Goal: Task Accomplishment & Management: Use online tool/utility

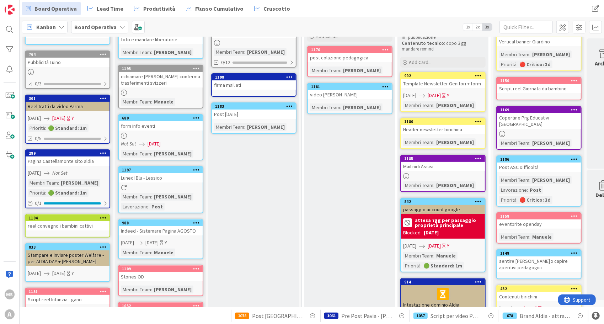
scroll to position [58, 0]
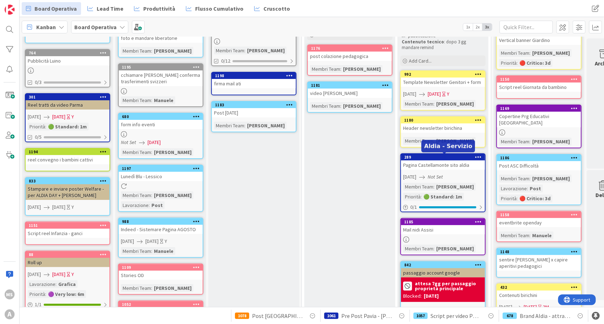
click at [434, 156] on div "289" at bounding box center [444, 157] width 81 height 5
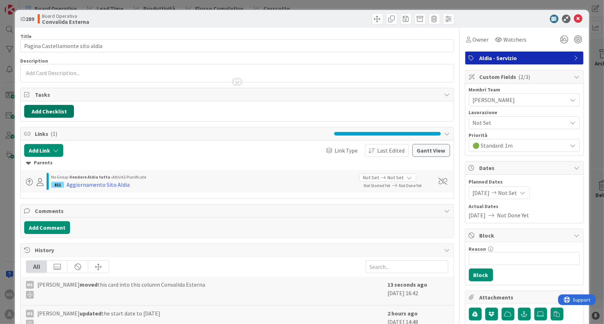
drag, startPoint x: 54, startPoint y: 119, endPoint x: 51, endPoint y: 115, distance: 4.6
click at [51, 115] on div "Add Checklist" at bounding box center [237, 111] width 433 height 20
click at [51, 115] on button "Add Checklist" at bounding box center [49, 111] width 50 height 13
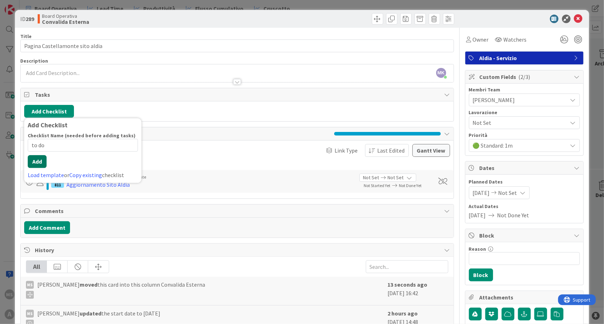
type input "to do"
click at [44, 156] on button "Add" at bounding box center [37, 161] width 19 height 13
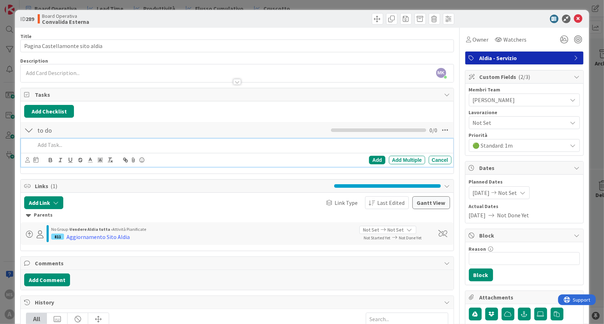
click at [85, 143] on p at bounding box center [241, 145] width 413 height 8
click at [375, 157] on div "Add" at bounding box center [377, 160] width 16 height 9
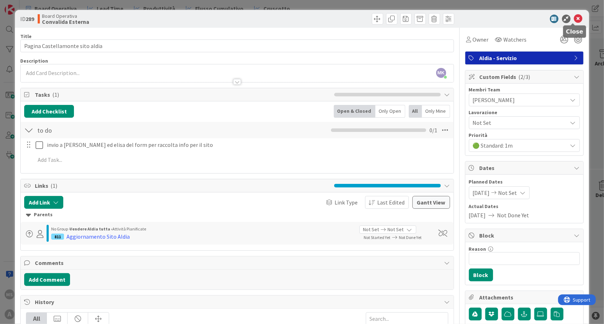
click at [575, 19] on icon at bounding box center [578, 19] width 9 height 9
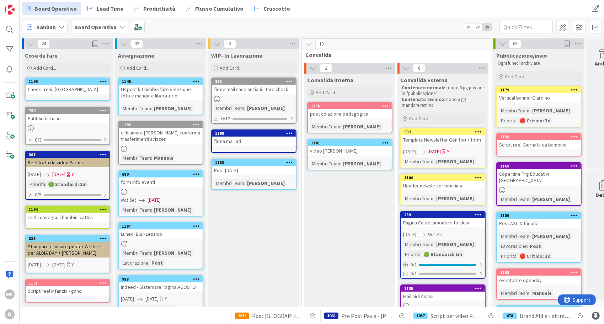
click at [416, 269] on div "0/1" at bounding box center [443, 273] width 84 height 9
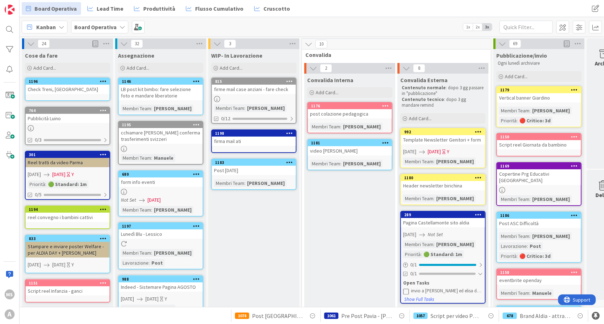
scroll to position [33, 0]
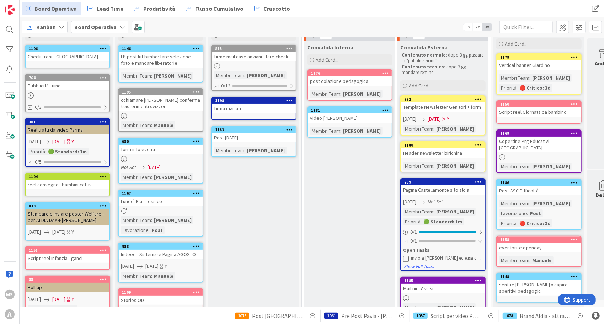
click at [406, 259] on icon at bounding box center [406, 259] width 6 height 6
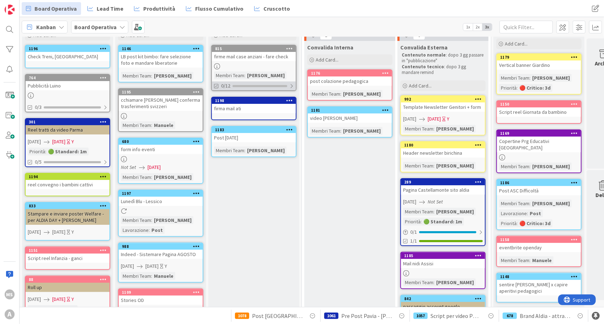
click at [274, 87] on div "0/12" at bounding box center [254, 85] width 84 height 9
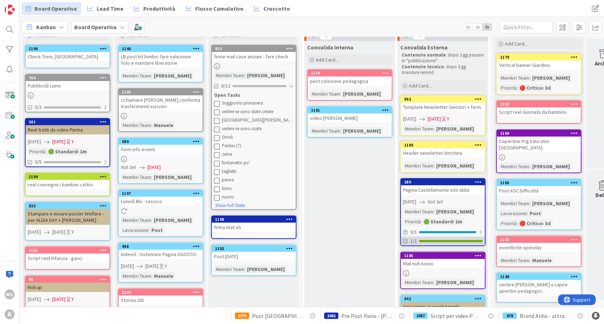
click at [427, 244] on div "1/1" at bounding box center [443, 240] width 84 height 9
click at [432, 233] on div "0 / 1" at bounding box center [443, 231] width 84 height 9
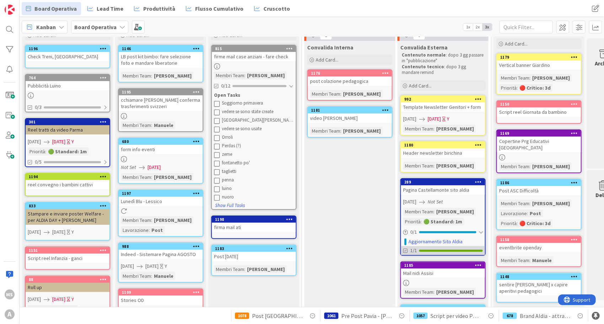
click at [426, 248] on div "1/1" at bounding box center [443, 250] width 84 height 9
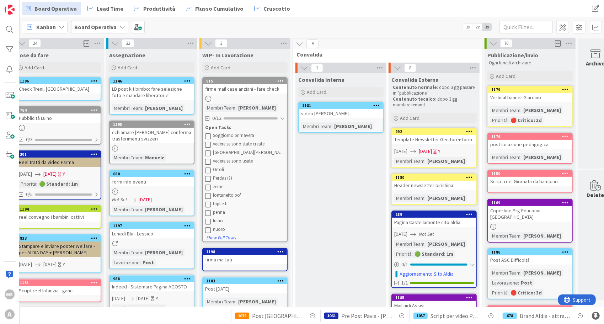
scroll to position [3, 9]
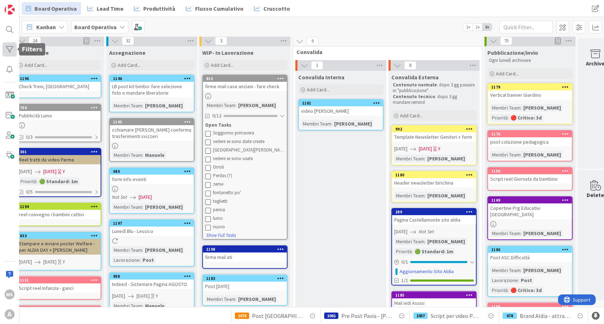
click at [8, 48] on div at bounding box center [9, 49] width 14 height 14
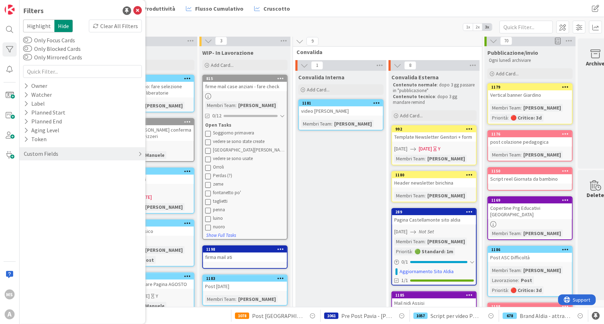
click at [77, 154] on div "Custom Fields" at bounding box center [83, 153] width 126 height 13
click at [62, 166] on button "Membri Team" at bounding box center [44, 168] width 43 height 9
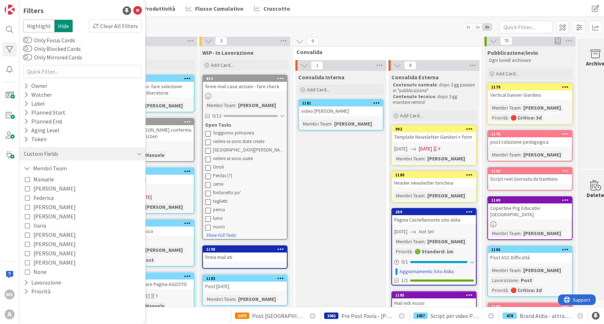
click at [44, 205] on span "[PERSON_NAME]" at bounding box center [54, 206] width 42 height 9
